Goal: Information Seeking & Learning: Learn about a topic

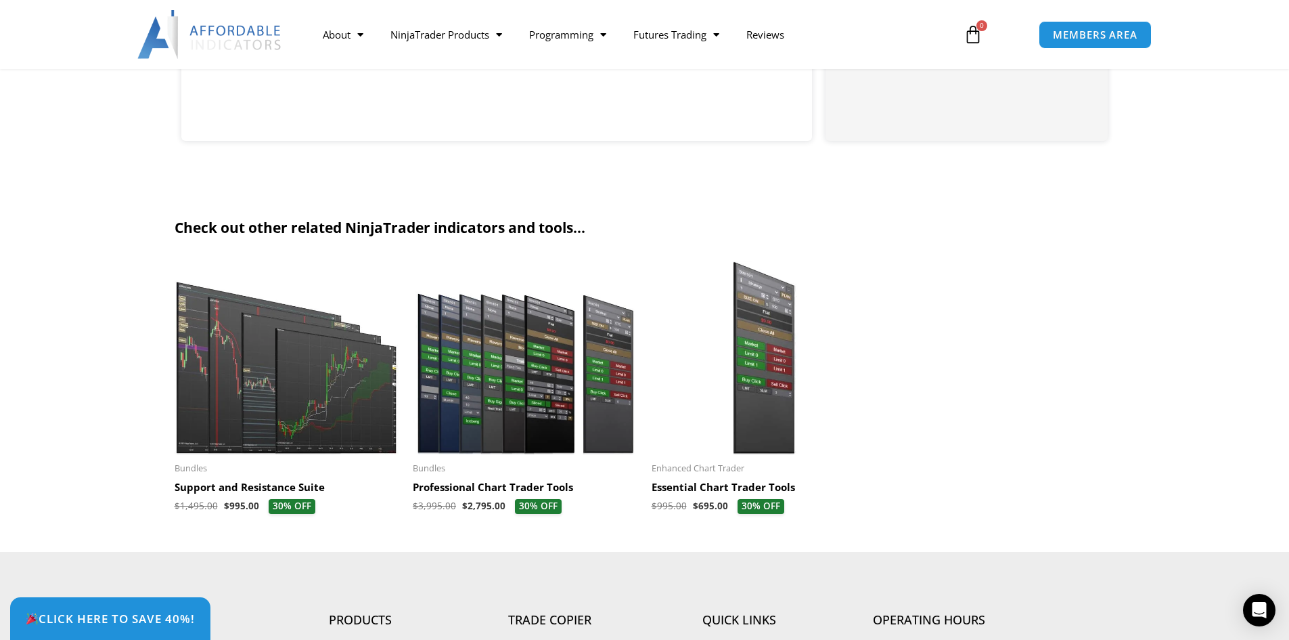
scroll to position [2842, 0]
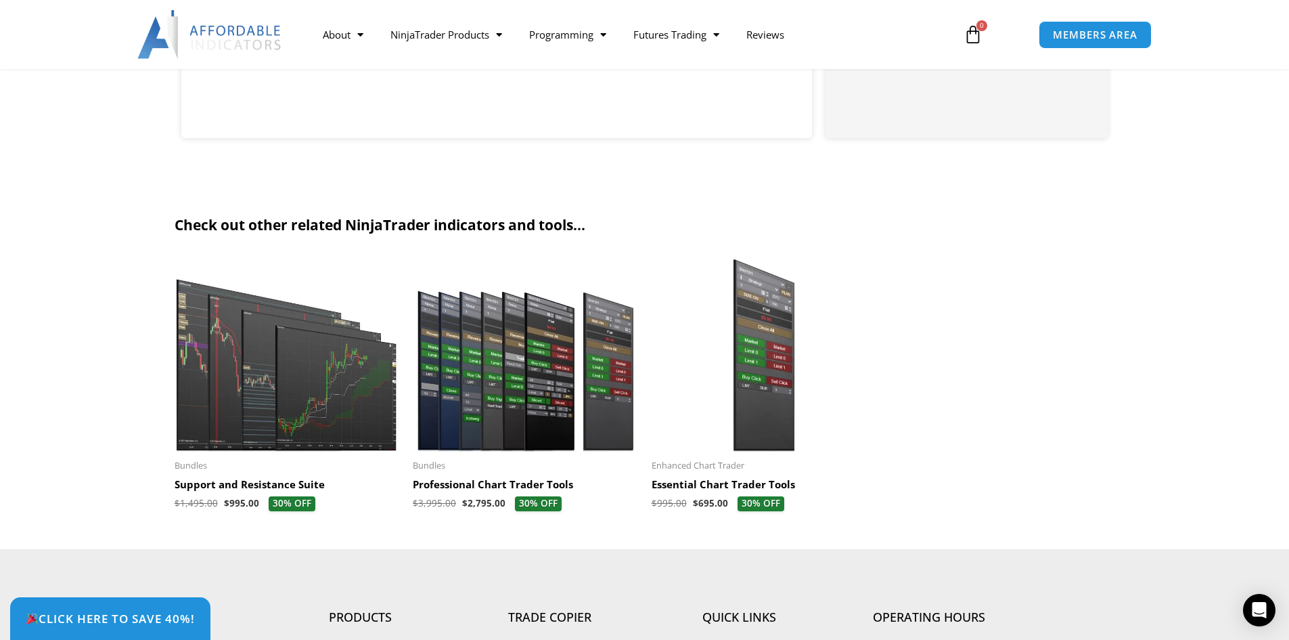
click at [568, 407] on img at bounding box center [525, 355] width 225 height 194
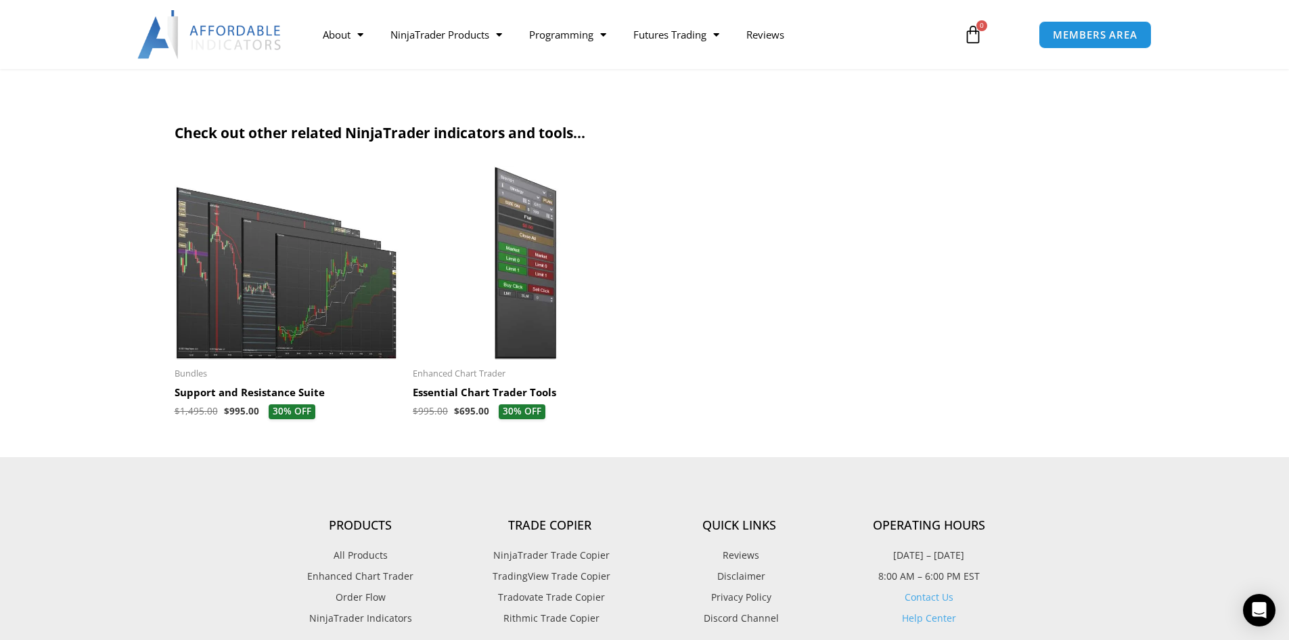
scroll to position [1557, 0]
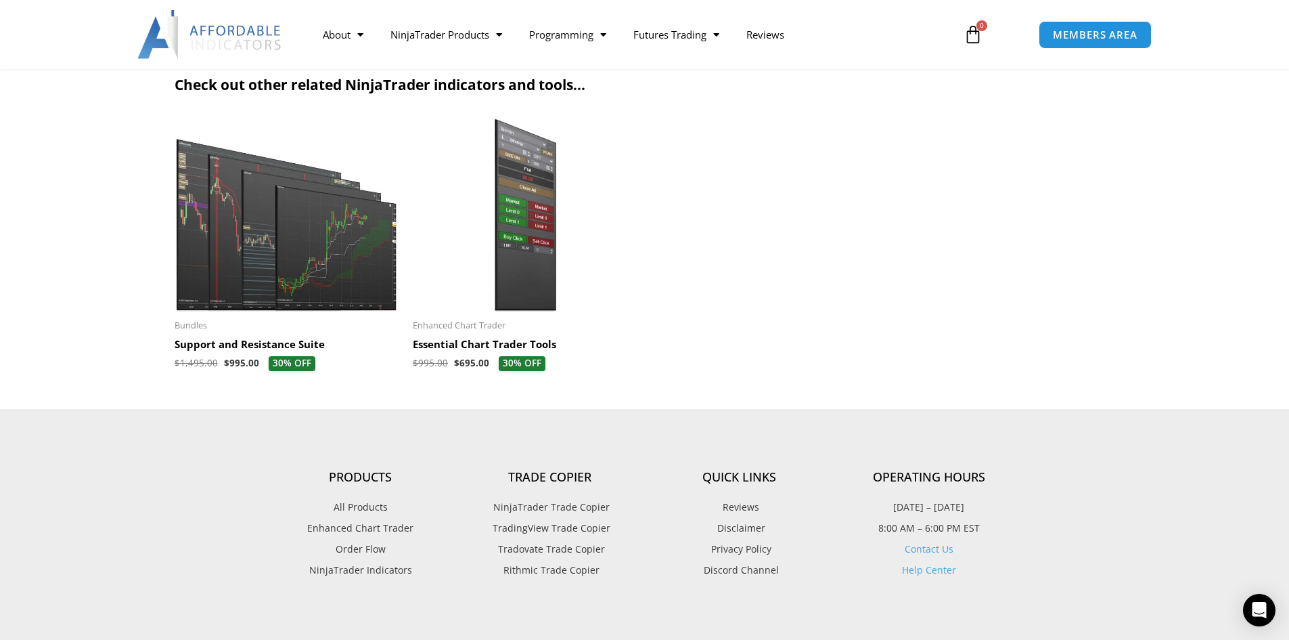
click at [296, 260] on img at bounding box center [287, 215] width 225 height 194
